Goal: Transaction & Acquisition: Book appointment/travel/reservation

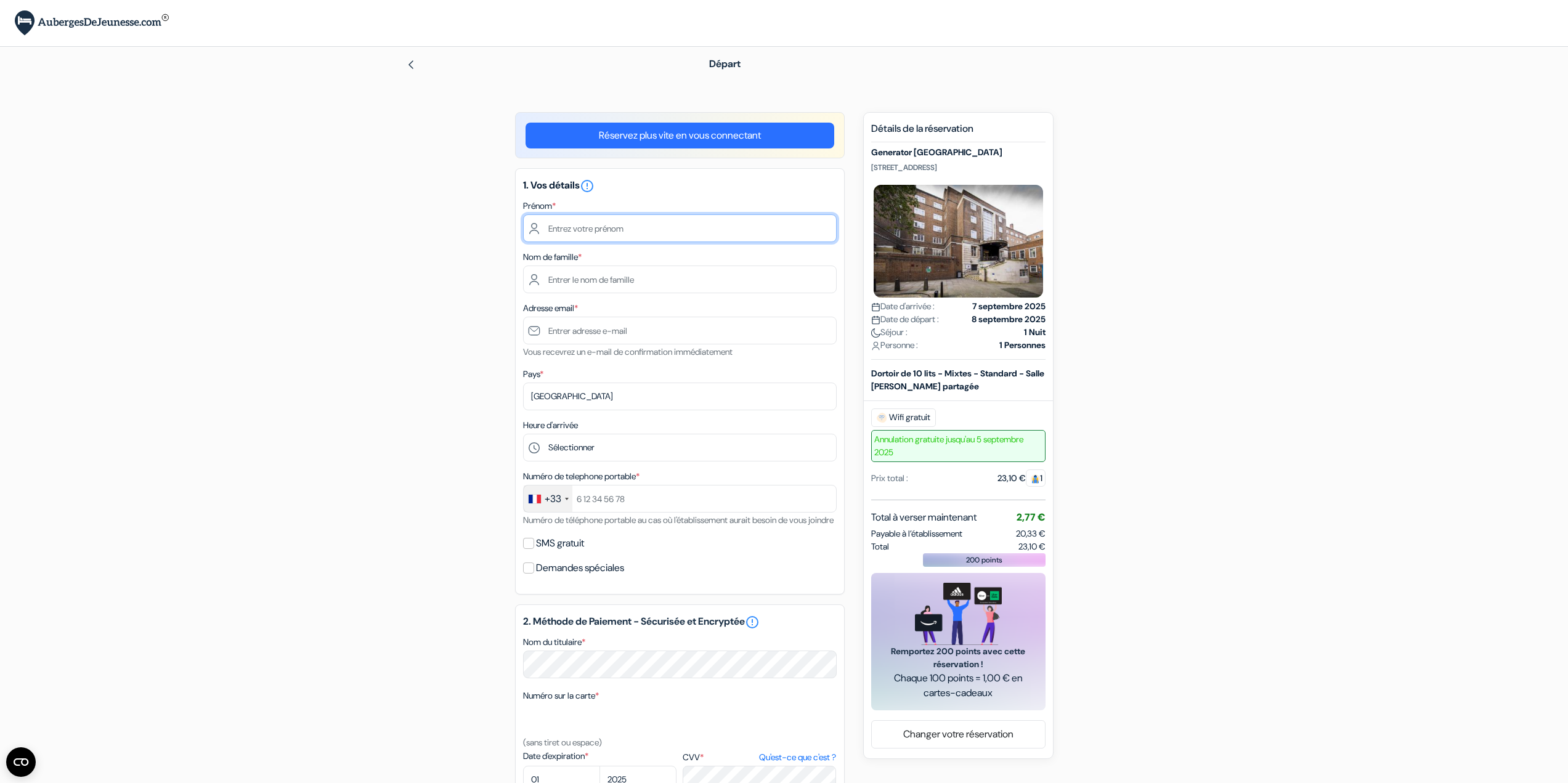
click at [618, 239] on input "text" at bounding box center [679, 228] width 313 height 28
type input "[PERSON_NAME]"
type input "[EMAIL_ADDRESS][DOMAIN_NAME]"
click at [595, 446] on select "Sélectionner 1:00 2:00 3:00 4:00 5:00 6:00 7:00 8:00 9:00 10:00 11:00 12:00 13:…" at bounding box center [679, 447] width 313 height 28
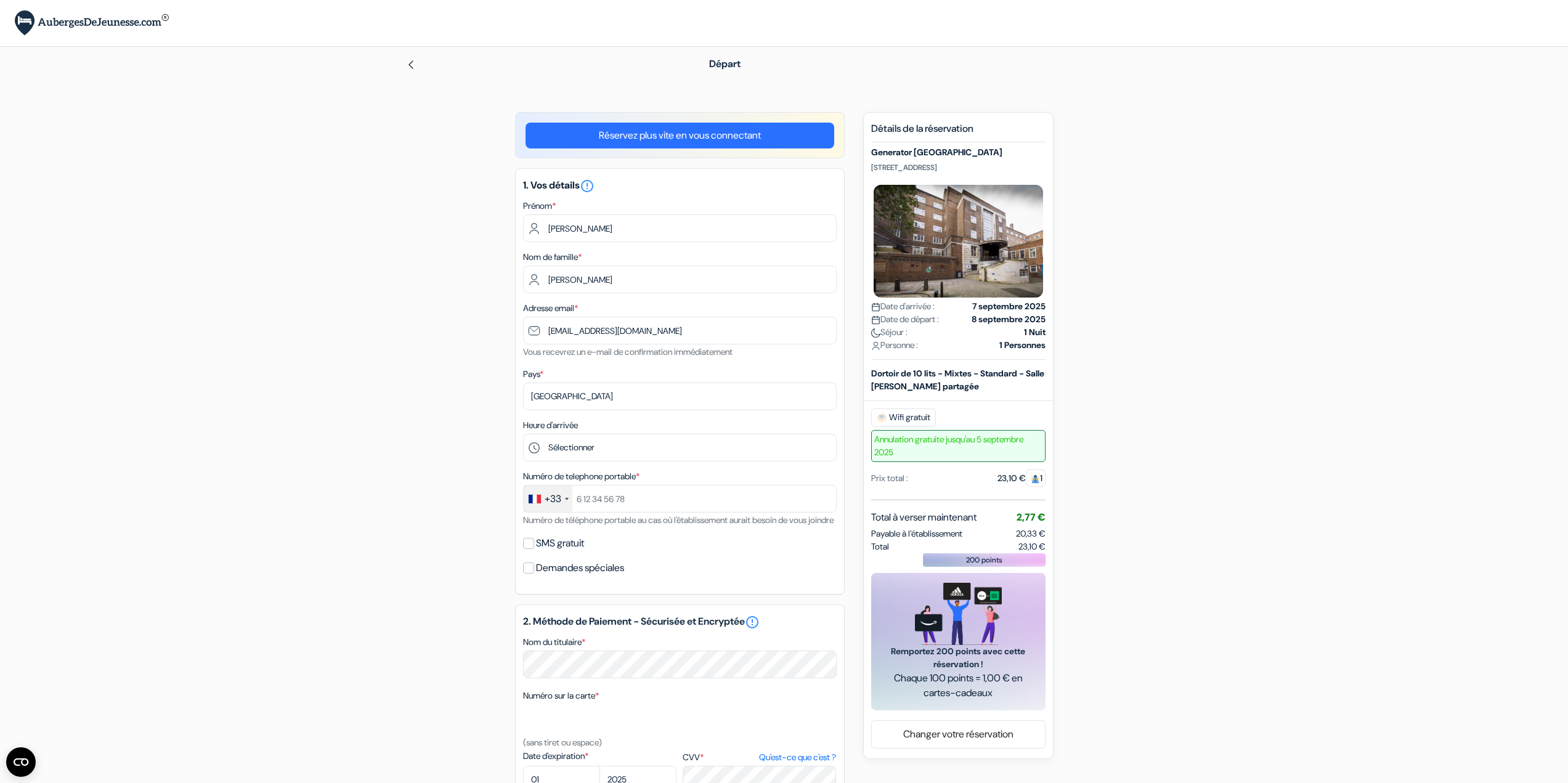
click at [476, 438] on div "add_box Generator [GEOGRAPHIC_DATA] [STREET_ADDRESS] Détails de l'établissement…" at bounding box center [784, 616] width 813 height 1008
click at [593, 445] on select "Sélectionner 1:00 2:00 3:00 4:00 5:00 6:00 7:00 8:00 9:00 10:00 11:00 12:00 13:…" at bounding box center [679, 447] width 313 height 28
click at [406, 562] on div "add_box Generator [GEOGRAPHIC_DATA] [STREET_ADDRESS] Détails de l'établissement…" at bounding box center [784, 616] width 813 height 1008
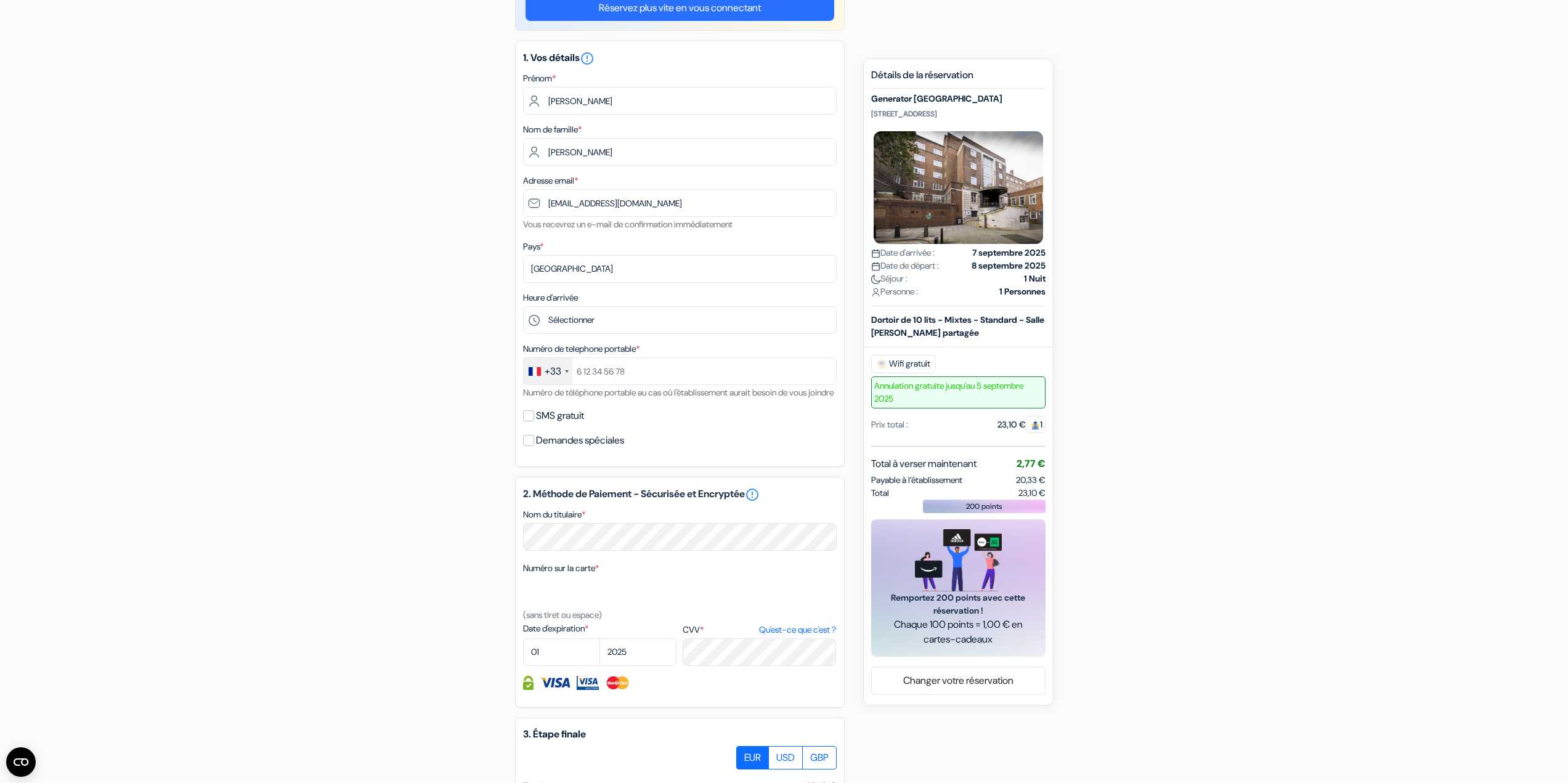
scroll to position [123, 0]
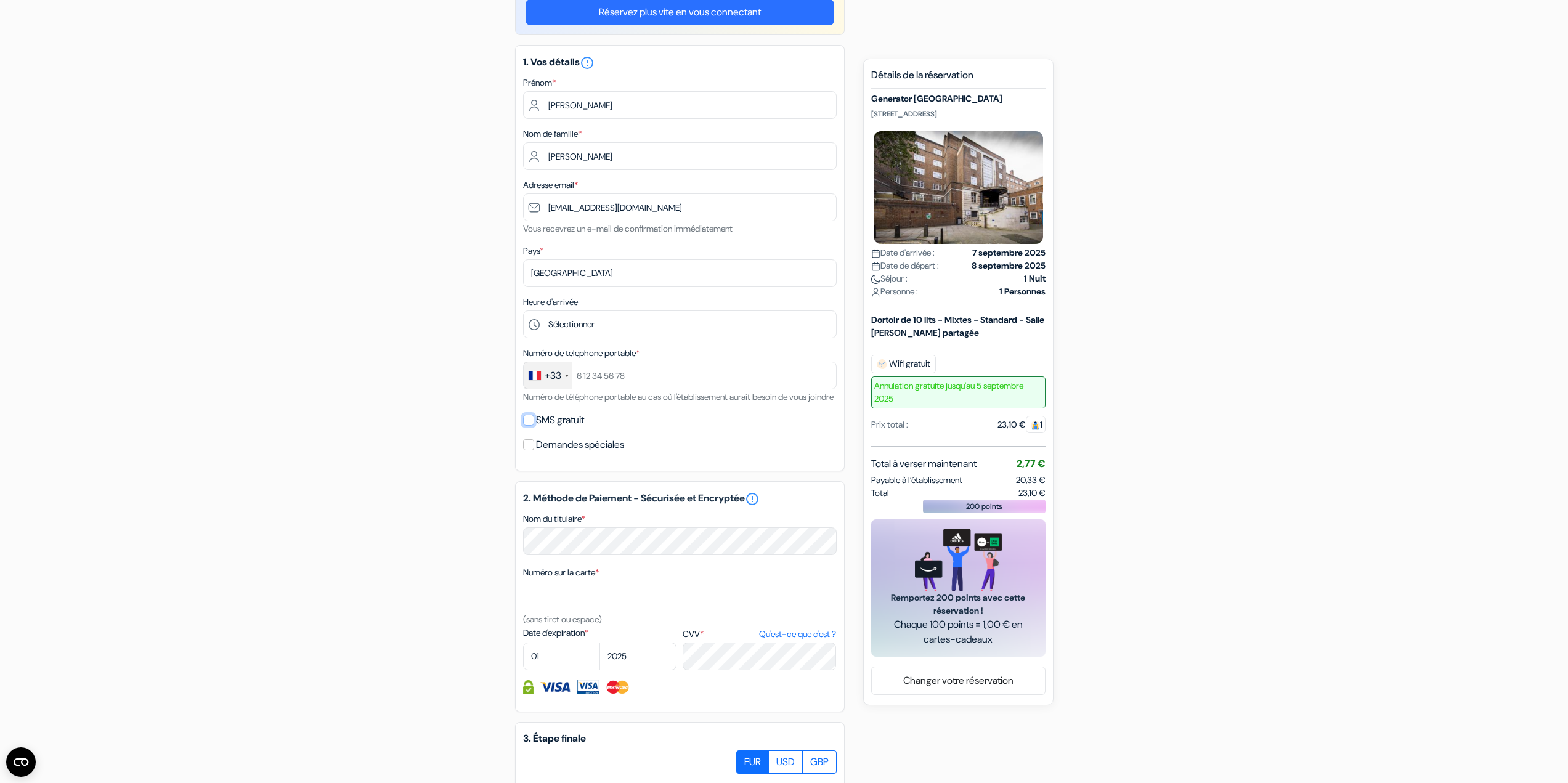
click at [527, 426] on input "SMS gratuit" at bounding box center [528, 420] width 11 height 11
checkbox input "true"
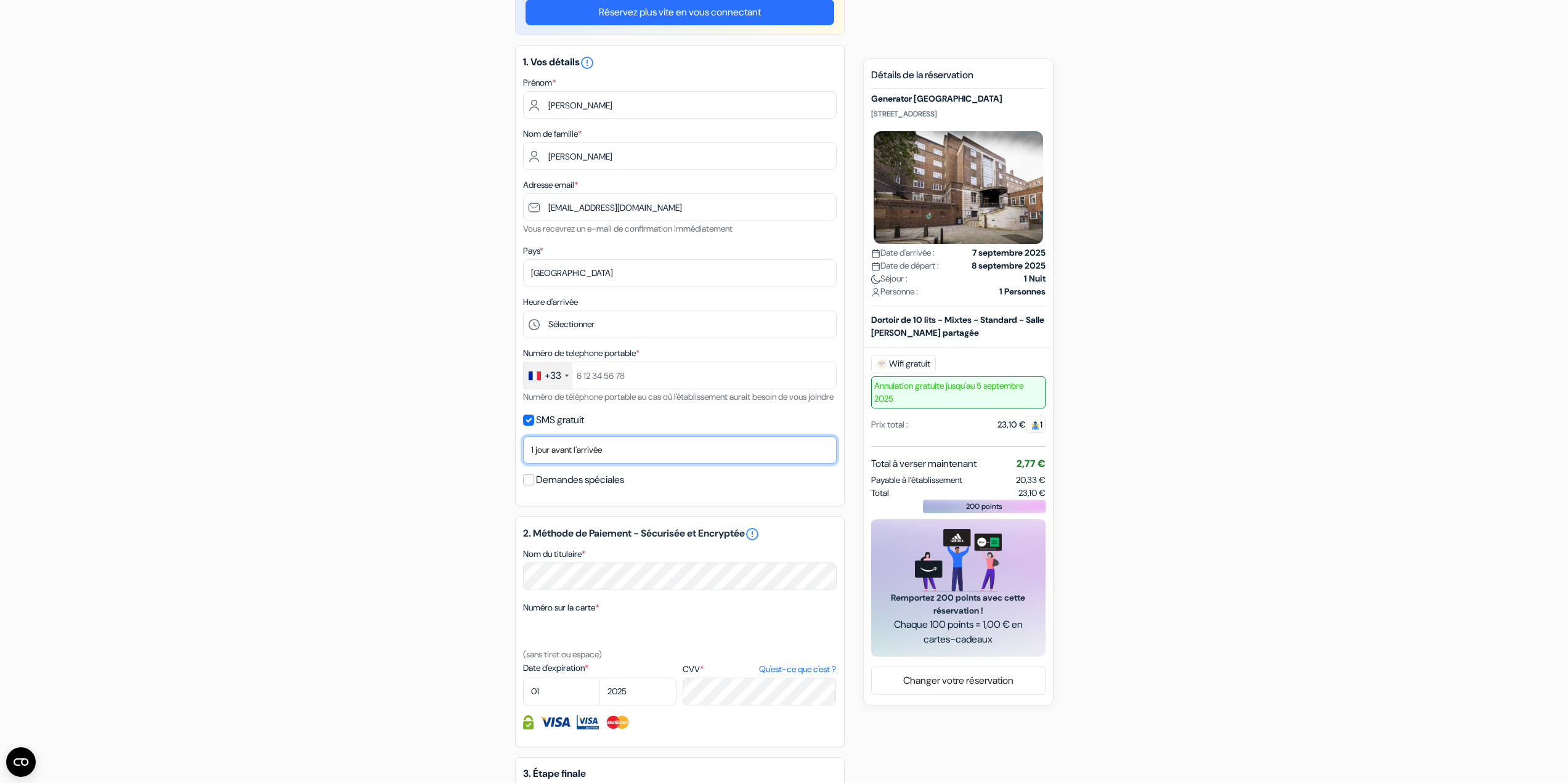
click at [574, 464] on select "Non merci Maintenant Le jour de votre arrivée 1 jour avant l'arrivée 2 jours av…" at bounding box center [679, 449] width 313 height 28
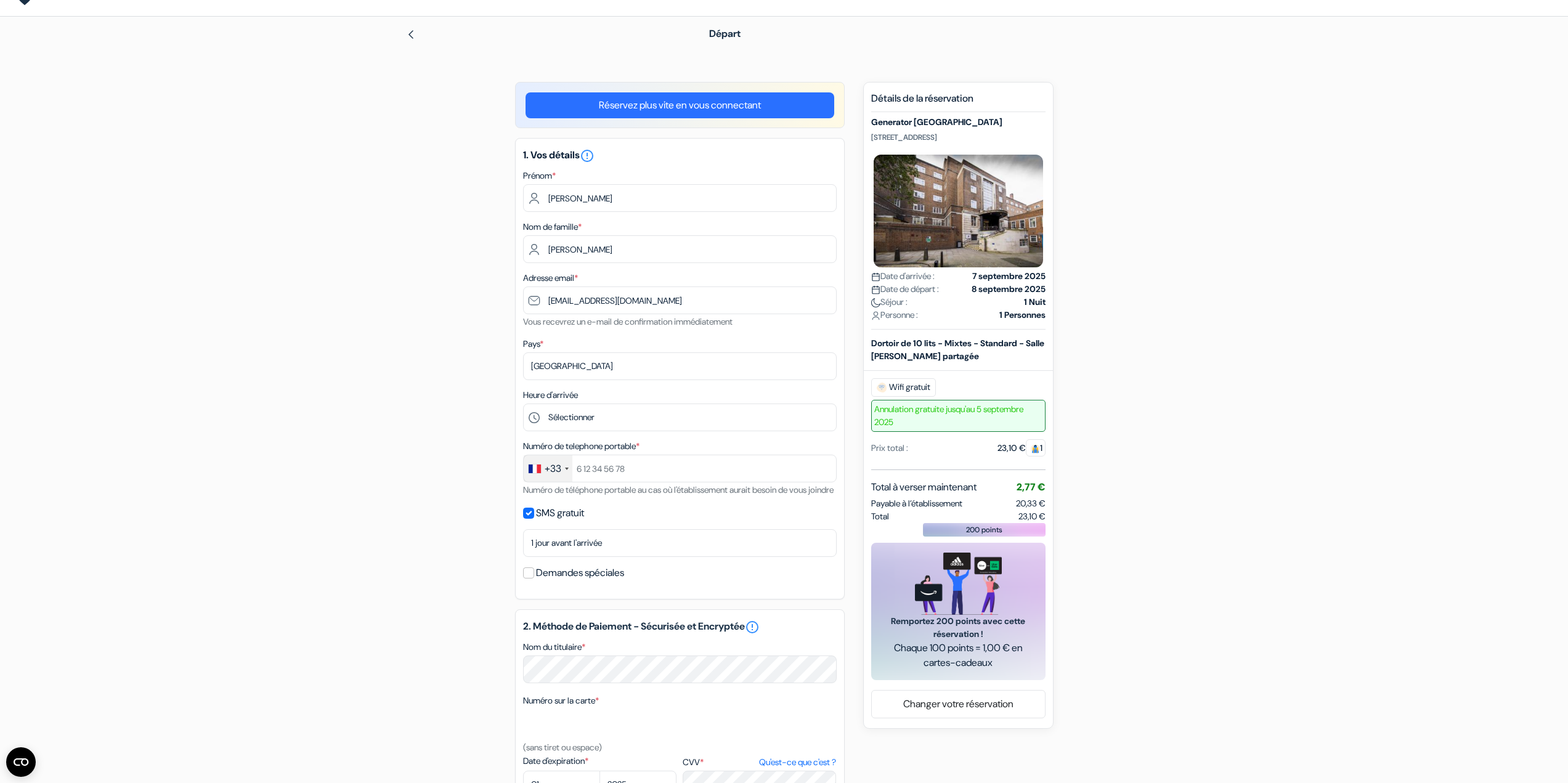
scroll to position [0, 0]
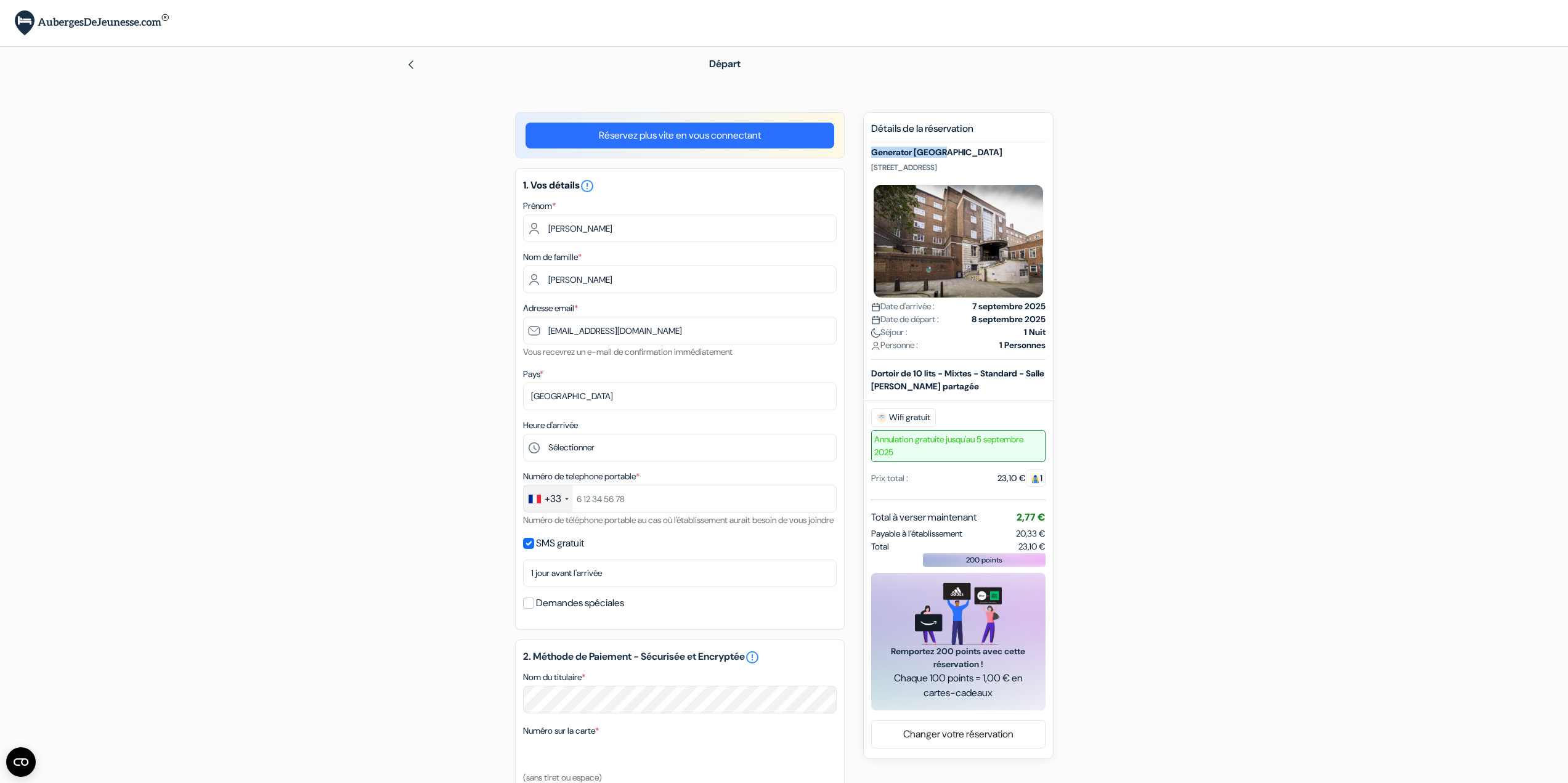
drag, startPoint x: 947, startPoint y: 153, endPoint x: 872, endPoint y: 155, distance: 75.0
click at [872, 155] on h5 "Generator [GEOGRAPHIC_DATA]" at bounding box center [958, 153] width 174 height 11
copy h5 "Generator [GEOGRAPHIC_DATA]"
click at [579, 450] on select "Sélectionner 1:00 2:00 3:00 4:00 5:00 6:00 7:00 8:00 9:00 10:00 11:00 12:00 13:…" at bounding box center [679, 447] width 313 height 28
select select "13"
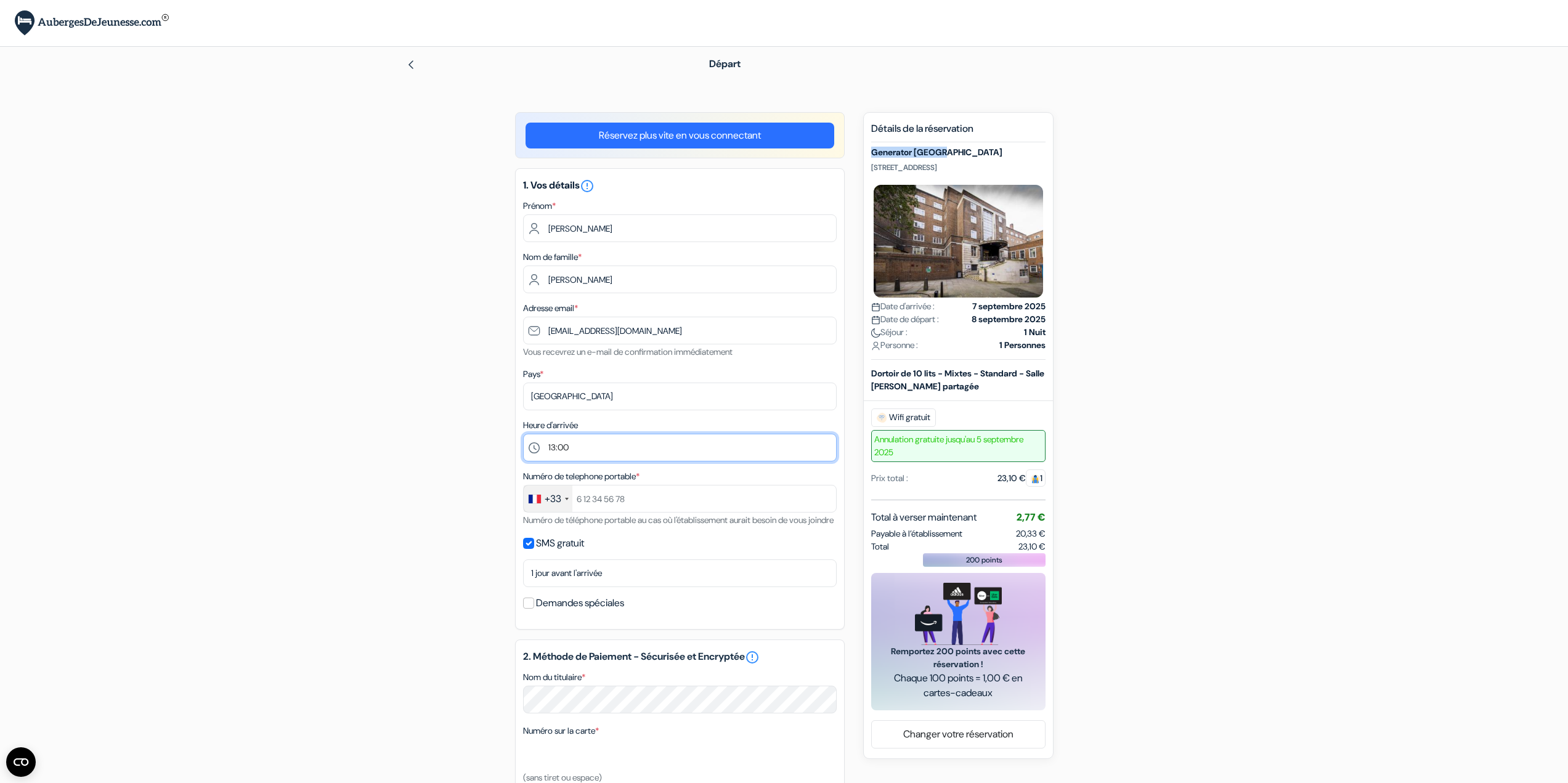
click at [523, 434] on select "Sélectionner 1:00 2:00 3:00 4:00 5:00 6:00 7:00 8:00 9:00 10:00 11:00 12:00 13:…" at bounding box center [679, 447] width 313 height 28
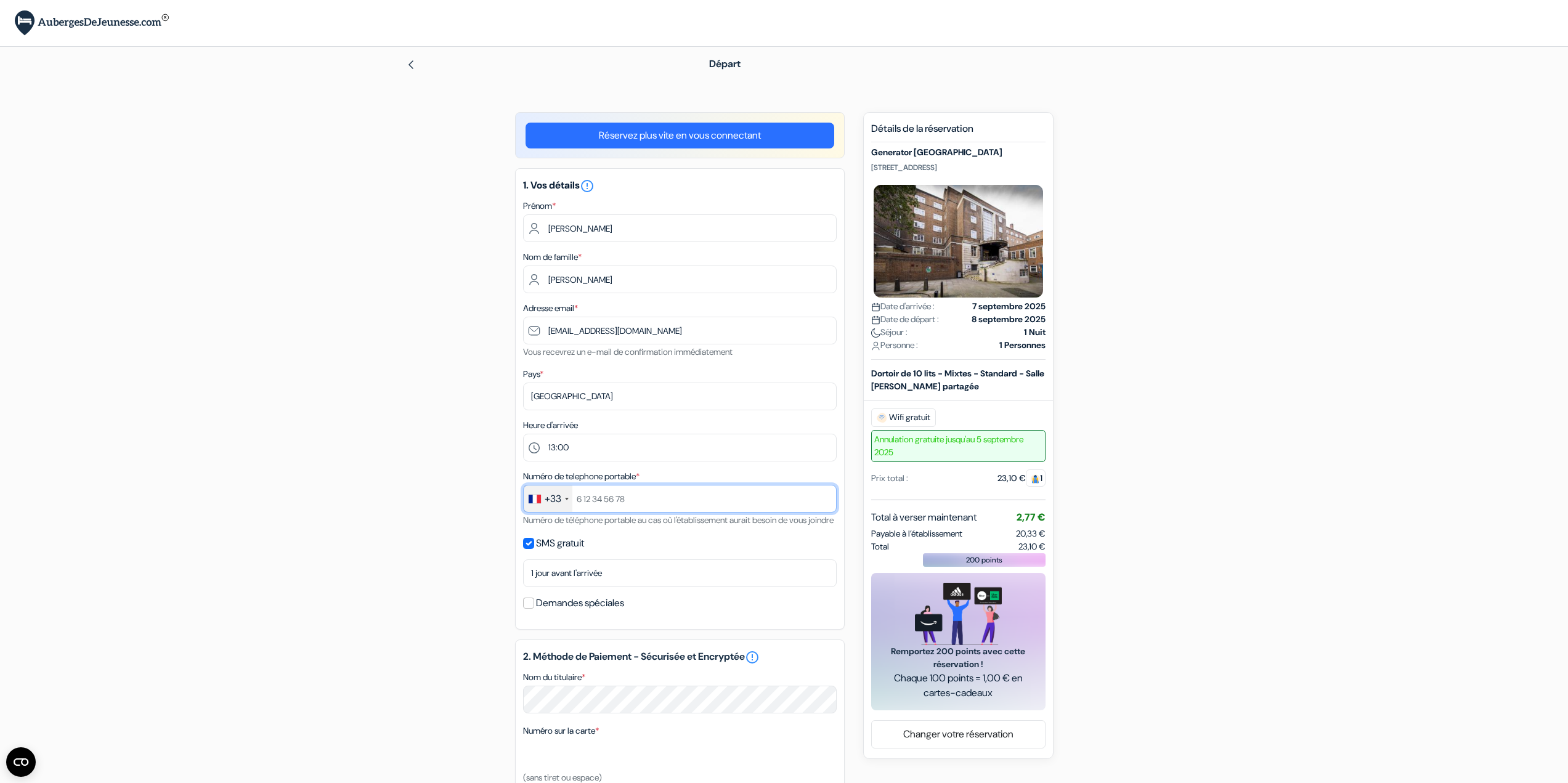
click at [619, 502] on input "text" at bounding box center [679, 498] width 313 height 28
type input "687492822"
click at [452, 497] on div "add_box Generator [GEOGRAPHIC_DATA] [STREET_ADDRESS] Détails de l'établissement…" at bounding box center [784, 634] width 813 height 1043
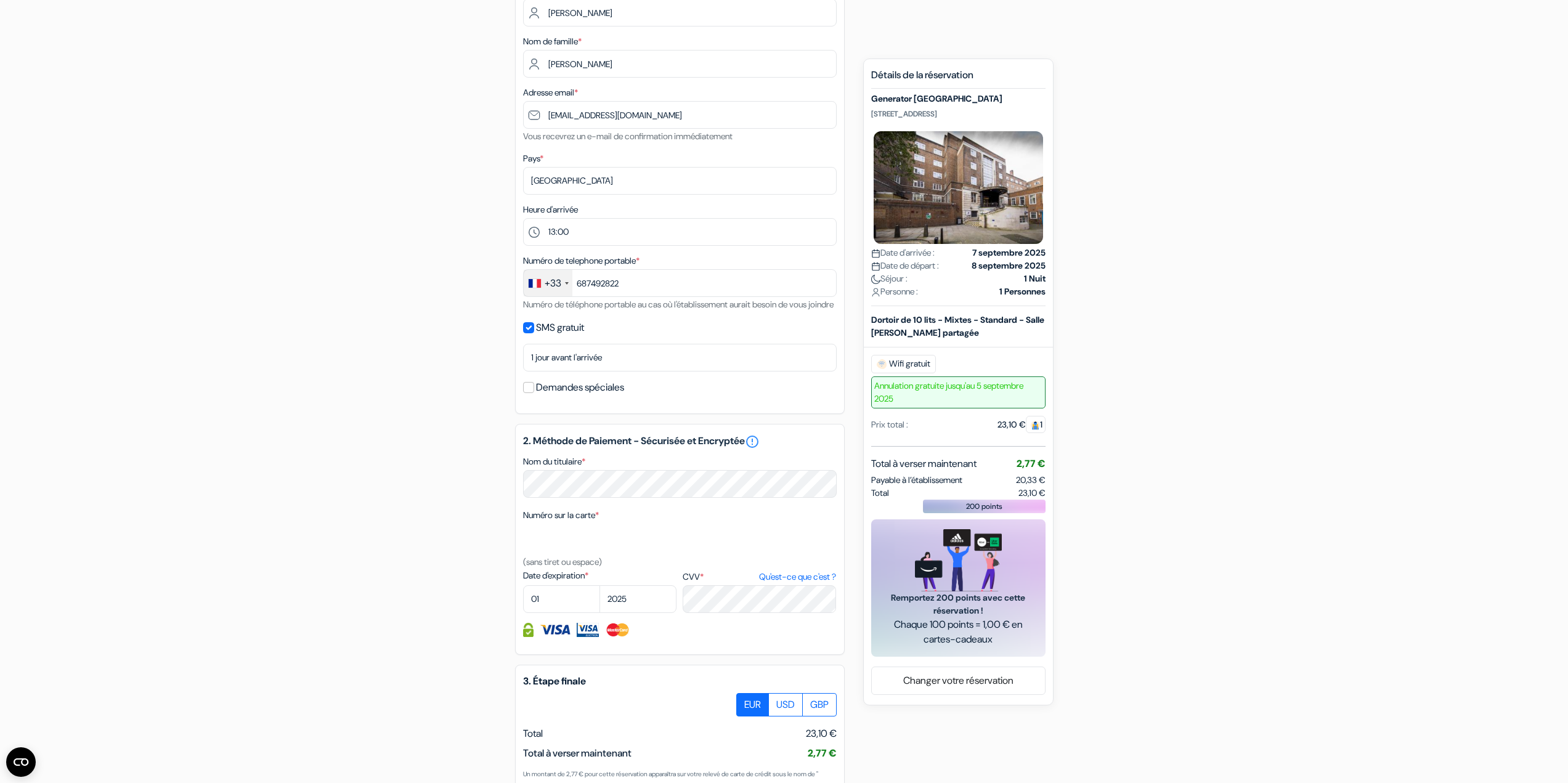
scroll to position [308, 0]
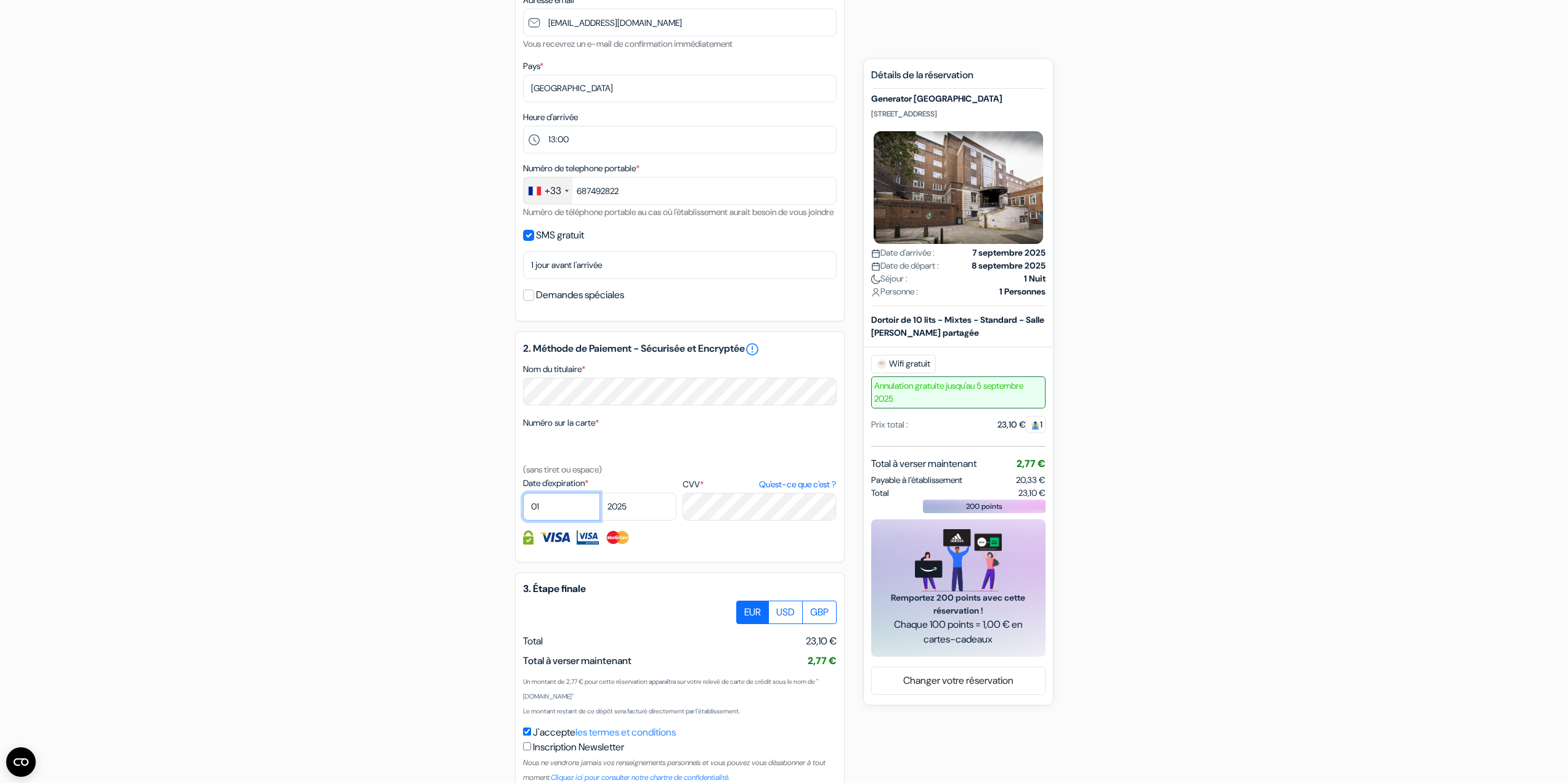
click at [563, 521] on select "01 02 03 04 05 06 07 08 09 10 11 12" at bounding box center [561, 507] width 77 height 28
select select "09"
click at [523, 508] on select "01 02 03 04 05 06 07 08 09 10 11 12" at bounding box center [561, 507] width 77 height 28
click at [636, 514] on select "2025 2026 2027 2028 2029 2030 2031 2032 2033 2034 2035 2036 2037 2038 2039 2040…" at bounding box center [638, 507] width 77 height 28
select select "2027"
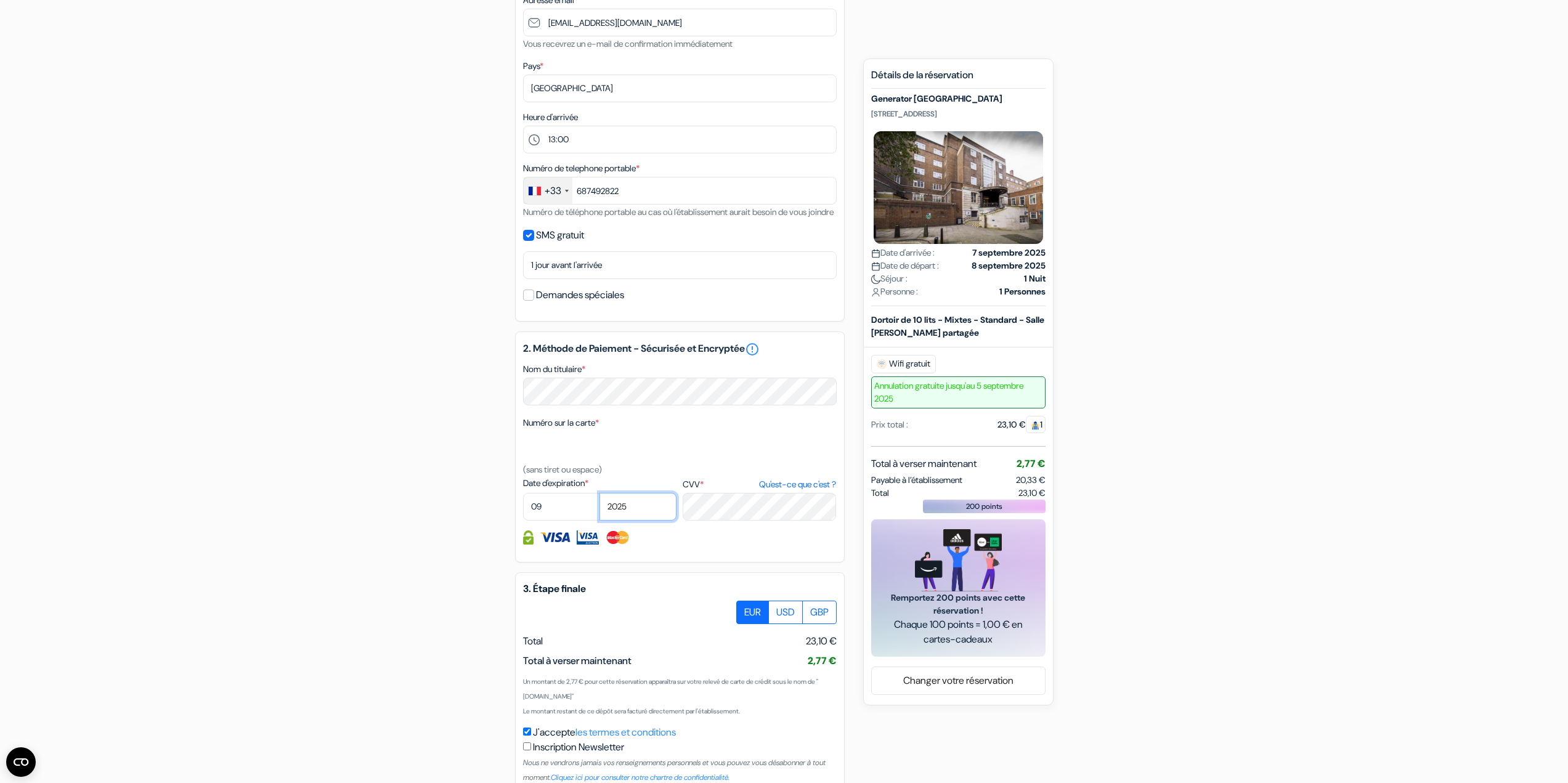
click at [599, 508] on select "2025 2026 2027 2028 2029 2030 2031 2032 2033 2034 2035 2036 2037 2038 2039 2040…" at bounding box center [638, 507] width 77 height 28
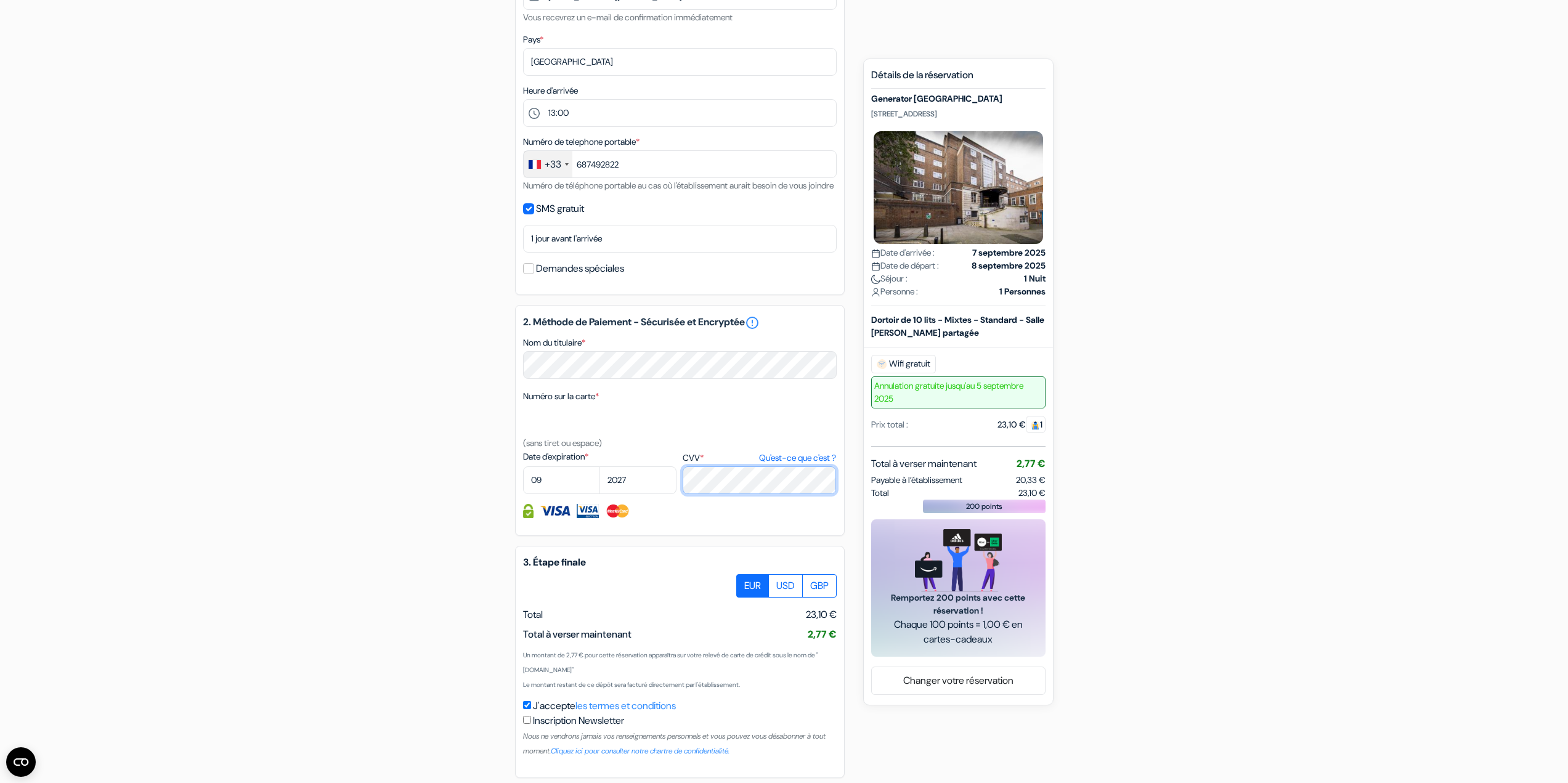
scroll to position [400, 0]
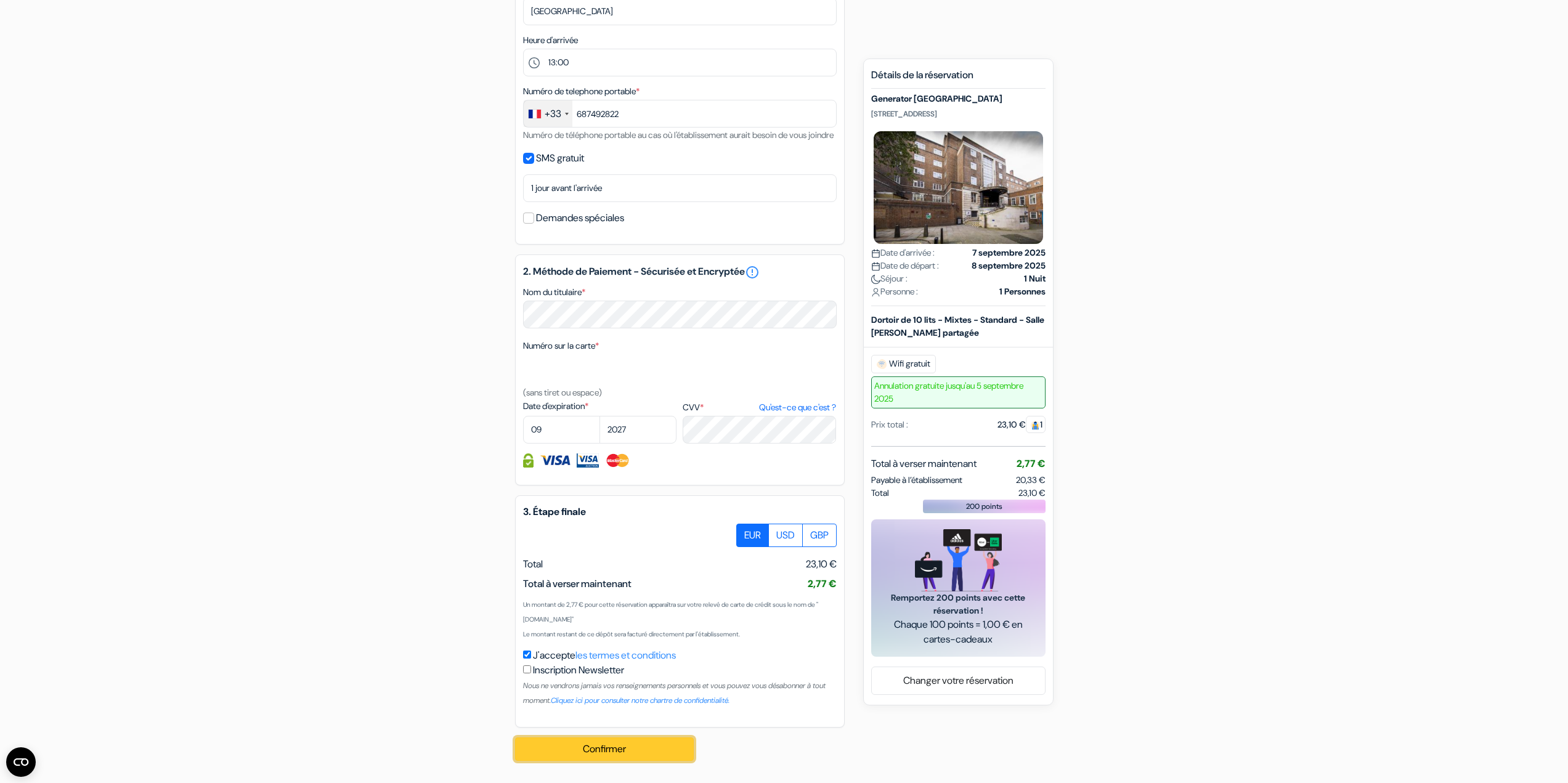
click at [624, 747] on button "Confirmer Loading..." at bounding box center [605, 749] width 179 height 24
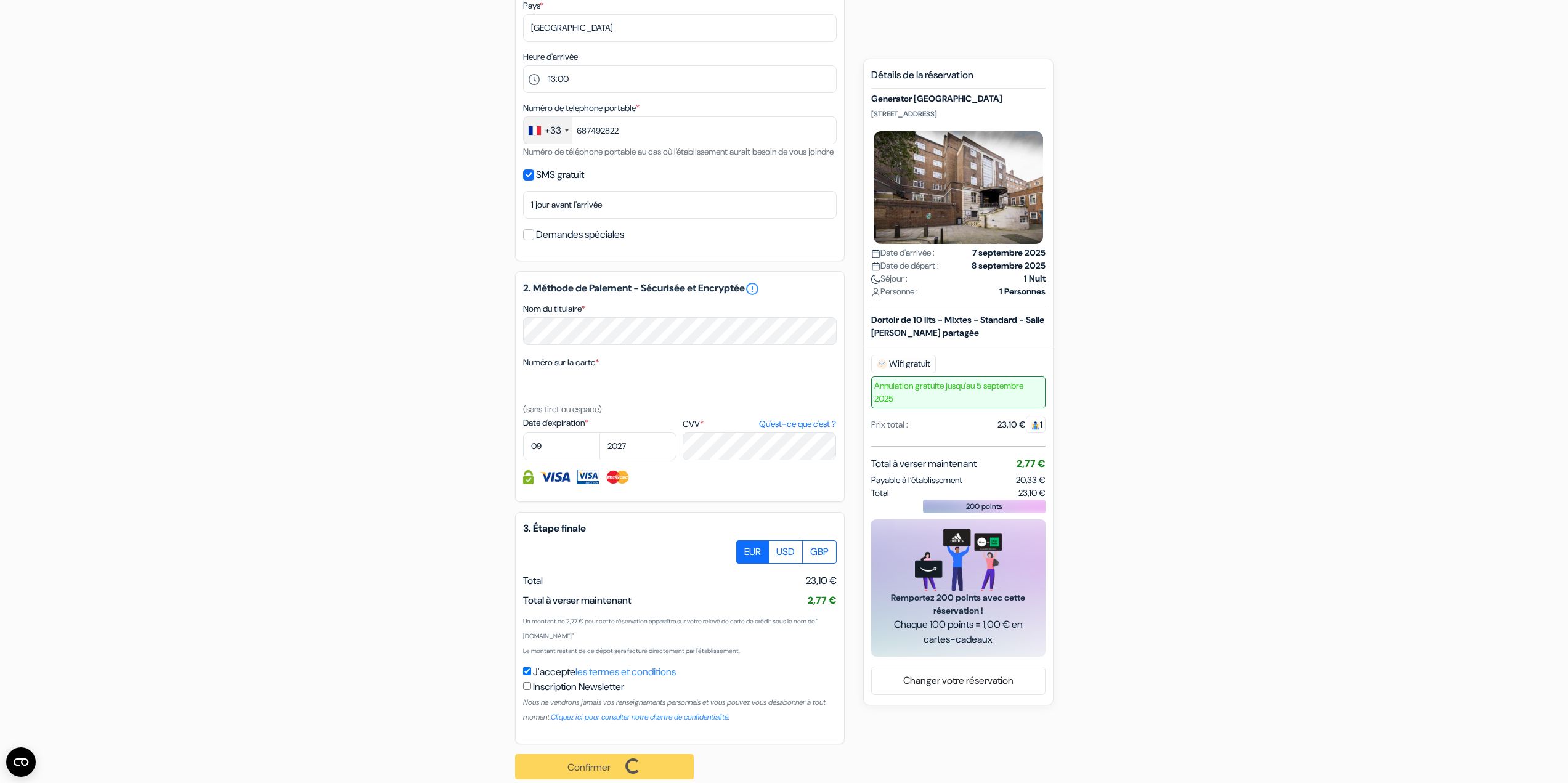
scroll to position [402, 0]
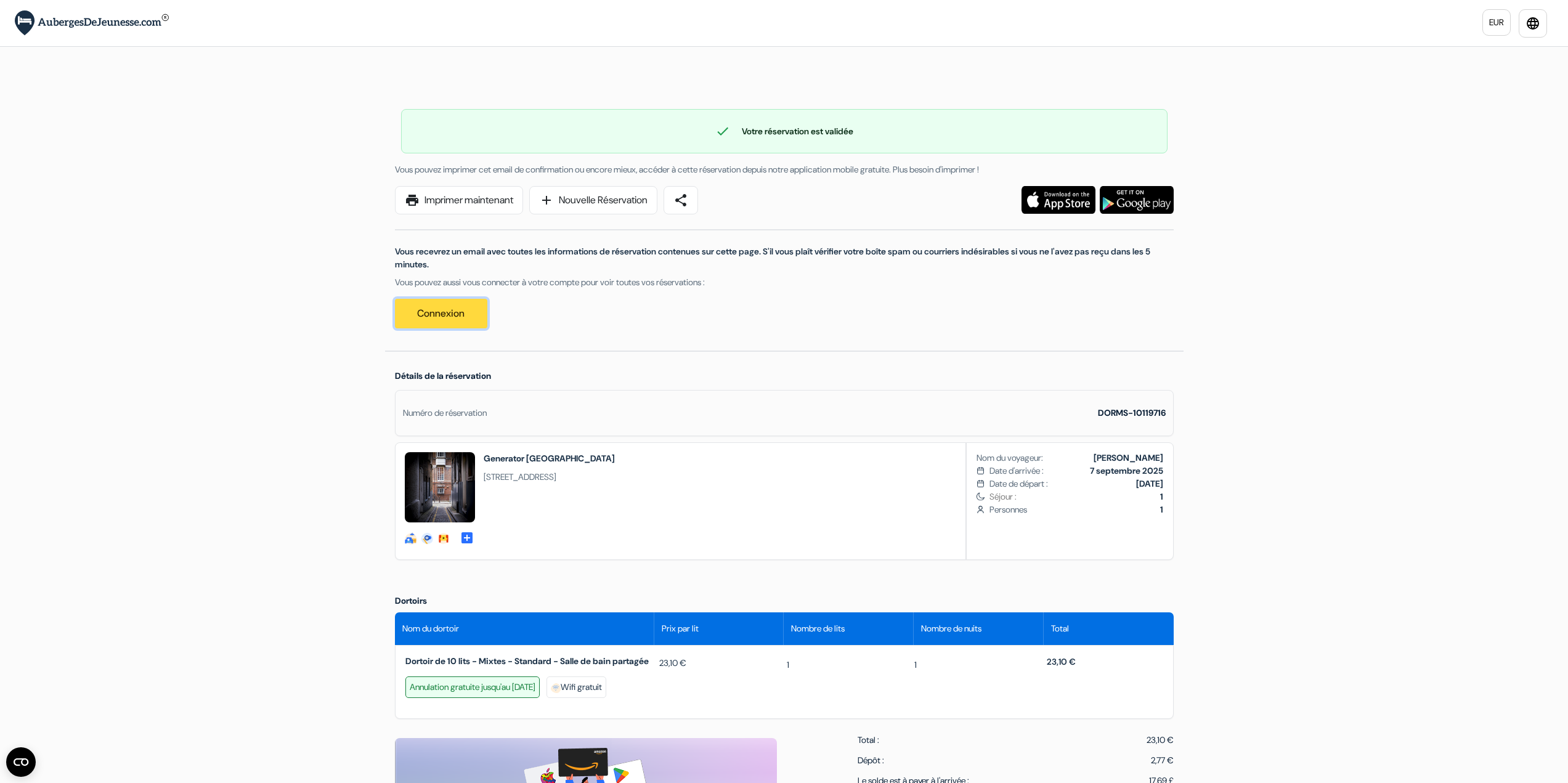
click at [478, 311] on link "Connexion" at bounding box center [441, 313] width 92 height 30
click at [421, 318] on link "Connexion" at bounding box center [441, 313] width 92 height 30
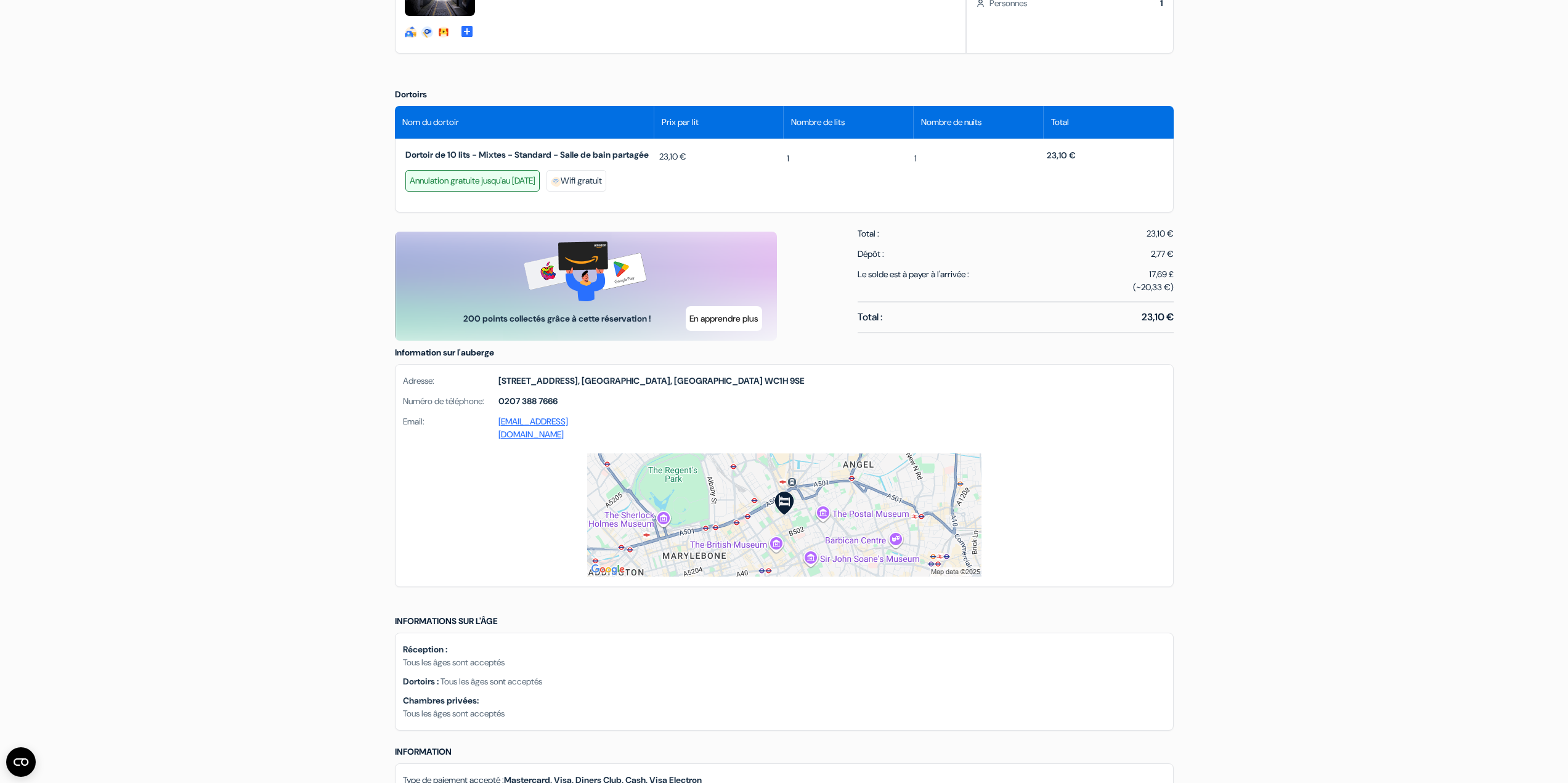
scroll to position [554, 0]
